Goal: Ask a question

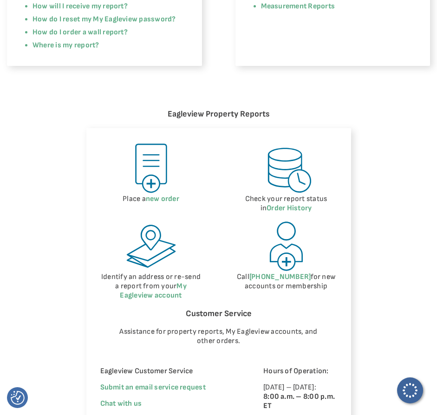
scroll to position [511, 0]
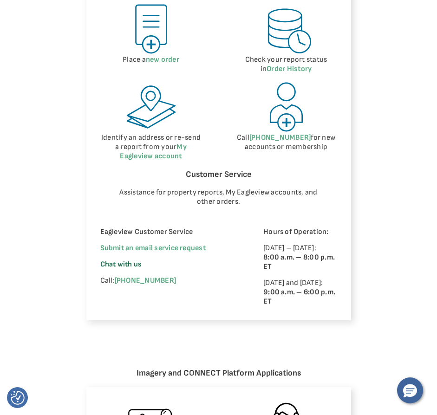
click at [136, 263] on span "Chat with us" at bounding box center [121, 264] width 42 height 9
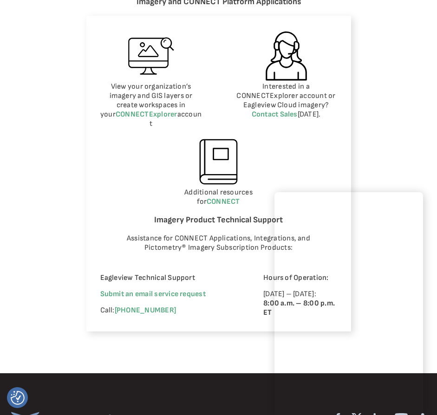
scroll to position [1068, 0]
